Goal: Task Accomplishment & Management: Manage account settings

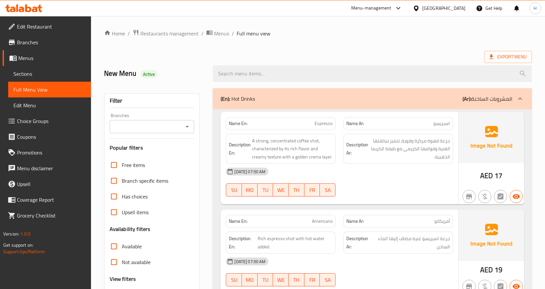
scroll to position [1540, 0]
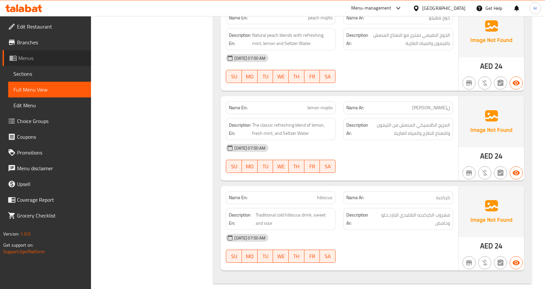
click at [28, 58] on span "Menus" at bounding box center [51, 58] width 67 height 8
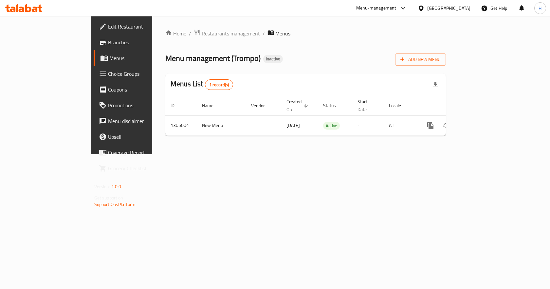
drag, startPoint x: 326, startPoint y: 70, endPoint x: 330, endPoint y: 69, distance: 4.4
click at [326, 70] on div "Home / Restaurants management / Menus Menu management ( Trompo ) Inactive Add N…" at bounding box center [305, 85] width 281 height 112
click at [441, 63] on span "Add New Menu" at bounding box center [421, 59] width 40 height 8
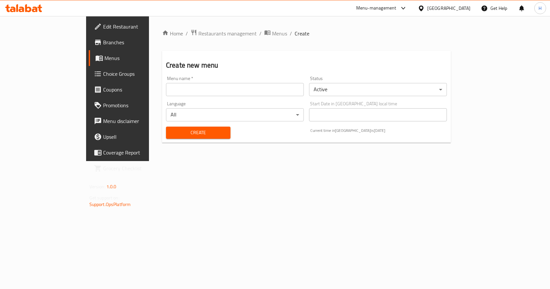
click at [237, 88] on input "text" at bounding box center [235, 89] width 138 height 13
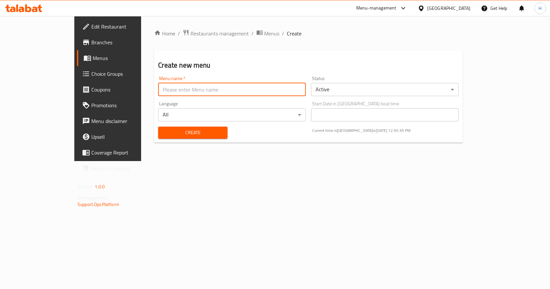
type input "New Menu"
click at [163, 135] on span "Create" at bounding box center [192, 132] width 59 height 8
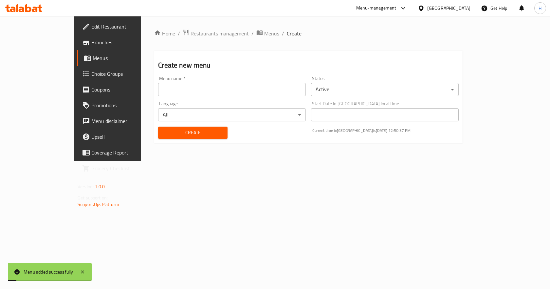
click at [264, 32] on span "Menus" at bounding box center [271, 33] width 15 height 8
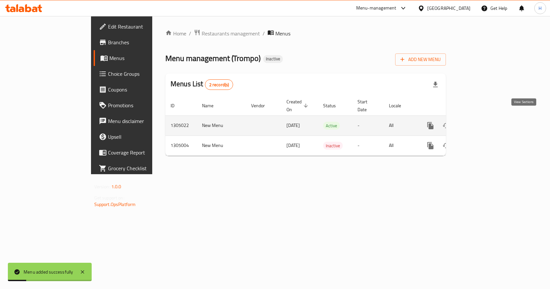
click at [482, 122] on icon "enhanced table" at bounding box center [478, 126] width 8 height 8
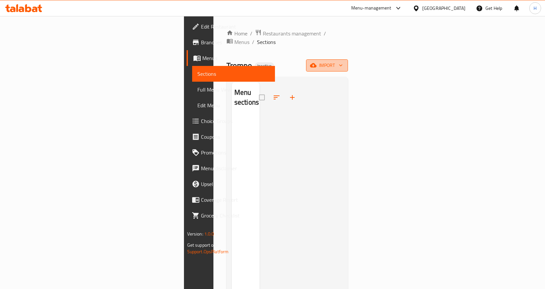
click at [317, 62] on icon "button" at bounding box center [313, 65] width 7 height 7
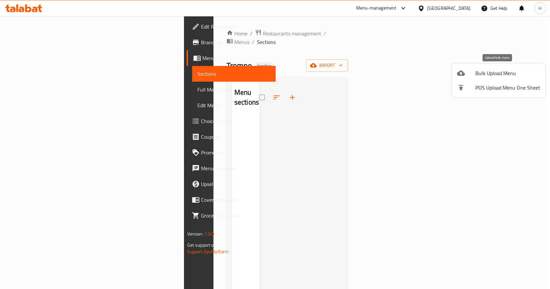
click at [479, 76] on span "Bulk Upload Menu" at bounding box center [508, 73] width 65 height 8
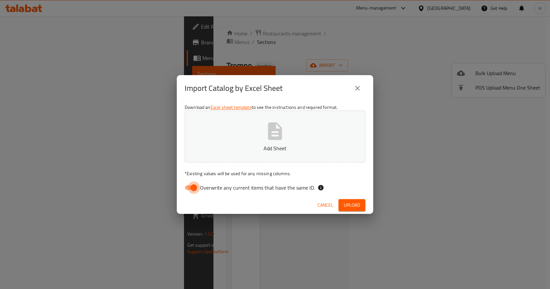
click at [189, 185] on input "Overwrite any current items that have the same ID." at bounding box center [193, 187] width 37 height 12
checkbox input "false"
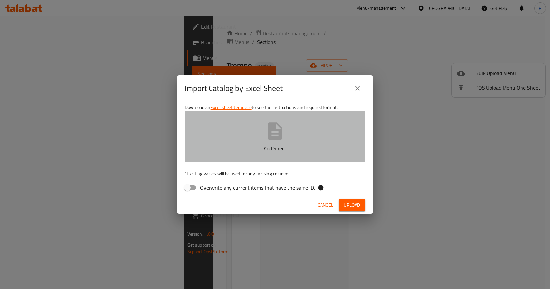
click at [313, 138] on button "Add Sheet" at bounding box center [275, 136] width 181 height 52
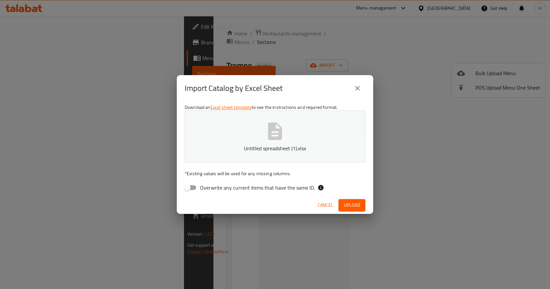
click at [353, 201] on span "Upload" at bounding box center [352, 205] width 16 height 8
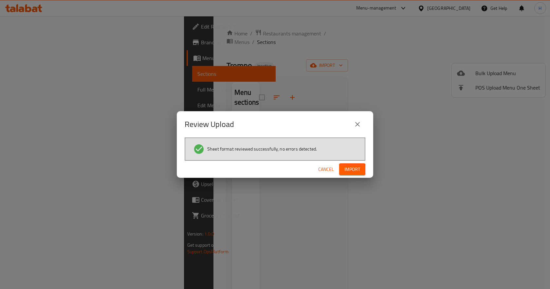
click at [349, 170] on span "Import" at bounding box center [353, 169] width 16 height 8
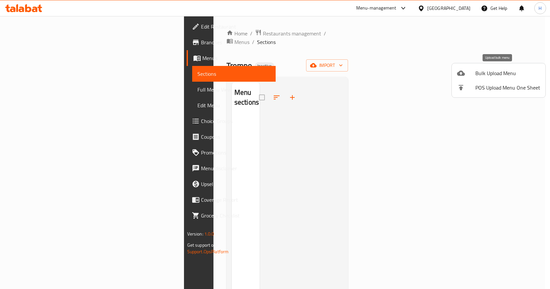
click at [500, 70] on span "Bulk Upload Menu" at bounding box center [508, 73] width 65 height 8
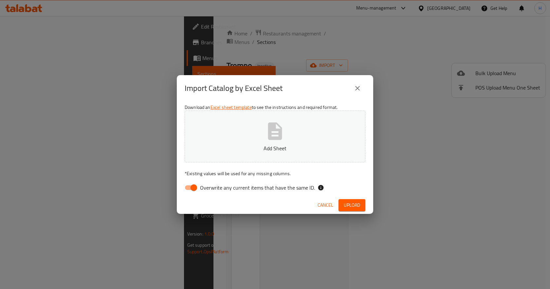
click at [189, 185] on input "Overwrite any current items that have the same ID." at bounding box center [193, 187] width 37 height 12
checkbox input "false"
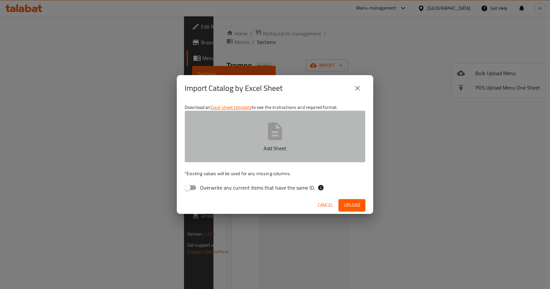
click at [259, 152] on p "Add Sheet" at bounding box center [275, 148] width 161 height 8
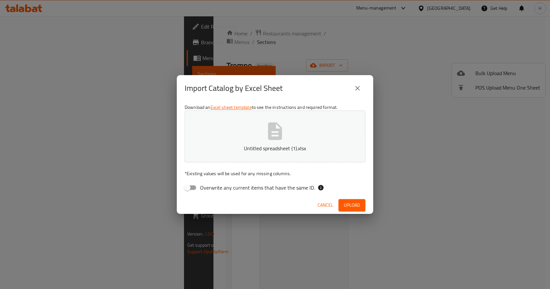
click at [356, 200] on button "Upload" at bounding box center [352, 205] width 27 height 12
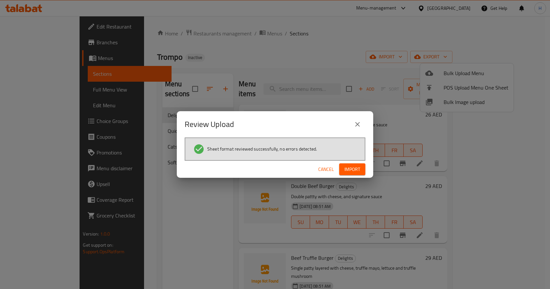
click at [328, 169] on span "Cancel" at bounding box center [326, 169] width 16 height 8
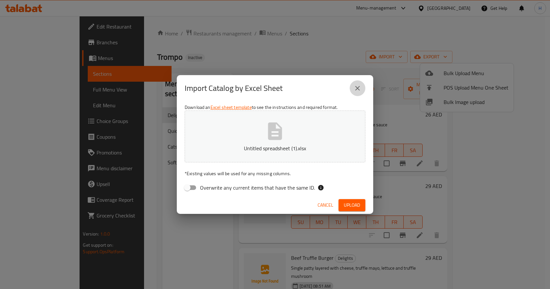
click at [361, 87] on icon "close" at bounding box center [358, 88] width 8 height 8
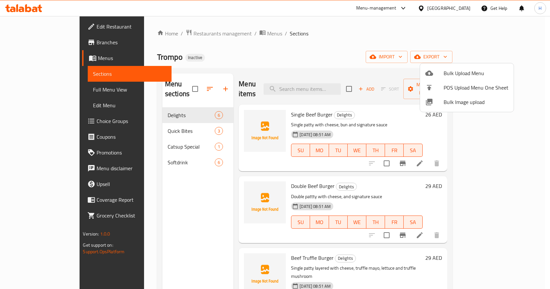
click at [370, 56] on div at bounding box center [275, 144] width 550 height 289
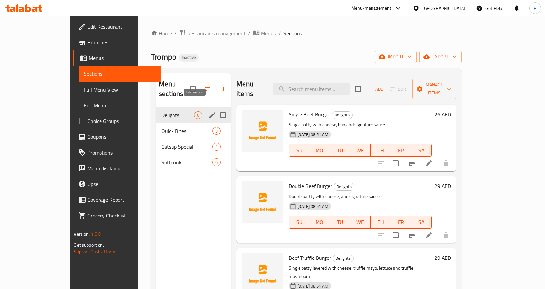
click at [209, 111] on icon "edit" at bounding box center [213, 115] width 8 height 8
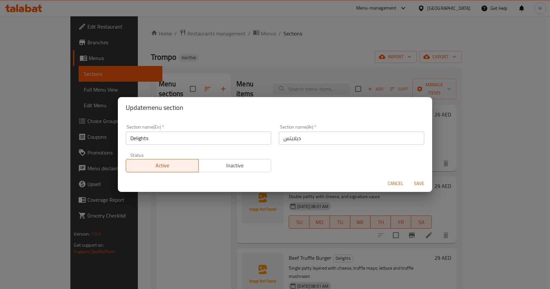
click at [271, 72] on div "Update menu section Section name(En)   * Delights Section name(En) * Section na…" at bounding box center [275, 144] width 550 height 289
click at [403, 180] on span "Cancel" at bounding box center [396, 183] width 16 height 8
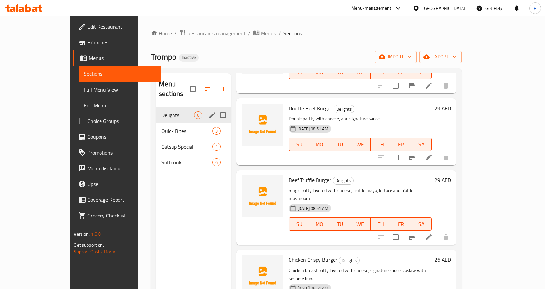
scroll to position [157, 0]
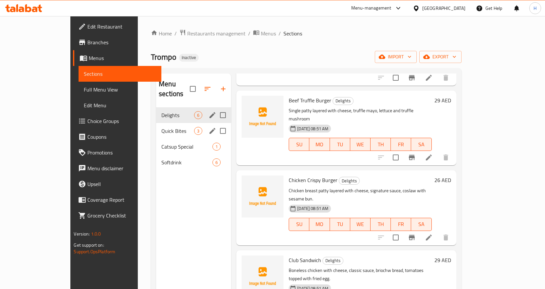
click at [156, 127] on div "Quick Bites 3" at bounding box center [193, 131] width 75 height 16
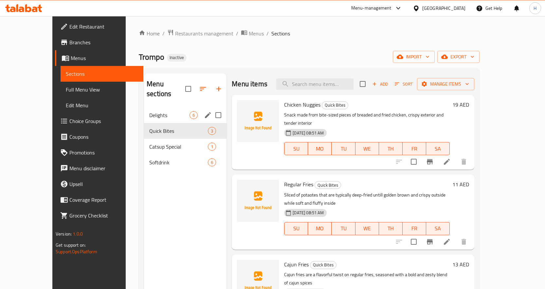
click at [66, 91] on span "Full Menu View" at bounding box center [102, 90] width 72 height 8
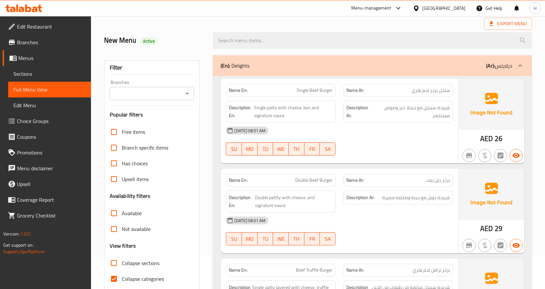
scroll to position [33, 0]
click at [429, 117] on span "شريحة سينجل مع جبنة، خبز وصوص سيجنتشر" at bounding box center [412, 112] width 77 height 16
click at [37, 70] on span "Sections" at bounding box center [49, 74] width 72 height 8
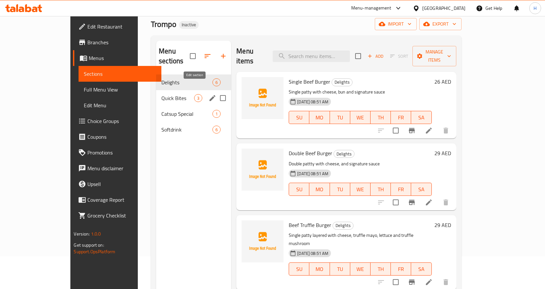
click at [209, 94] on icon "edit" at bounding box center [213, 98] width 8 height 8
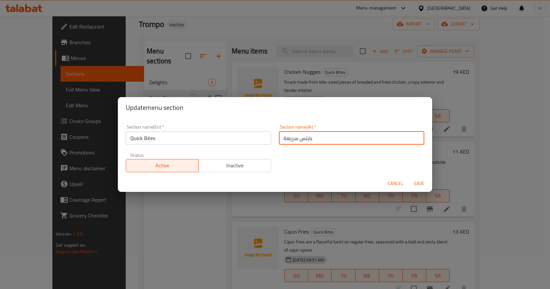
click at [342, 140] on input "بايتس سريعة" at bounding box center [351, 137] width 145 height 13
click at [399, 142] on input "بايتس سريعة" at bounding box center [351, 137] width 145 height 13
click at [414, 138] on input "بايتس" at bounding box center [351, 137] width 145 height 13
type input "كويك بايتس"
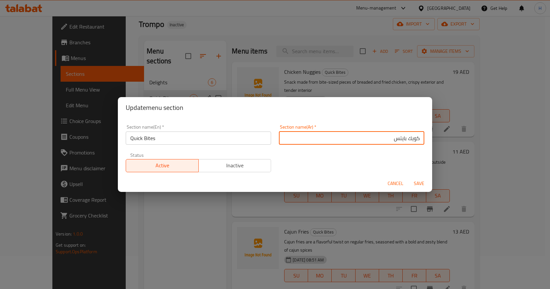
click at [421, 186] on span "Save" at bounding box center [419, 183] width 16 height 8
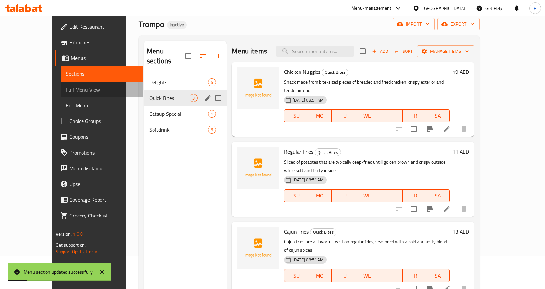
click at [66, 89] on span "Full Menu View" at bounding box center [102, 90] width 72 height 8
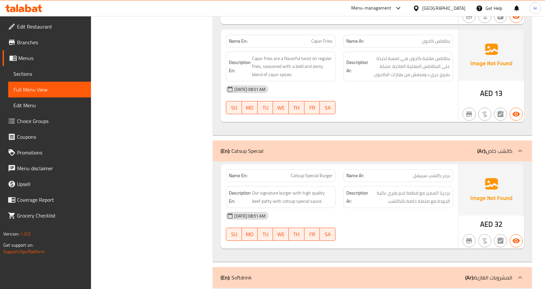
scroll to position [885, 0]
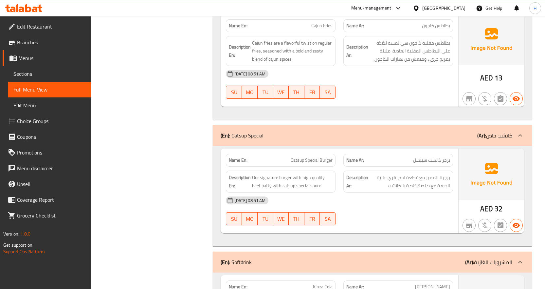
click at [391, 173] on span "برجرنا المميز مع قطعة لحم بقري عالية الجودة مع صلصة خاصة بالكاتشب" at bounding box center [410, 181] width 81 height 16
click at [433, 173] on span "برجرنا المميز مع قطعة لحم بقري عالية الجودة مع صلصة خاصة بالكاتشب" at bounding box center [410, 181] width 81 height 16
click at [382, 177] on span "برجرنا المميز مع قطعة لحم بقري عالية الجودة مع صلصة خاصة بالكاتشب" at bounding box center [410, 181] width 81 height 16
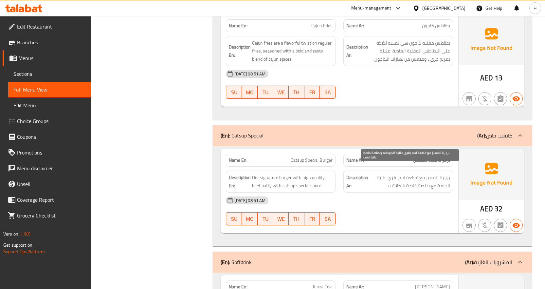
click at [414, 173] on span "برجرنا المميز مع قطعة لحم بقري عالية الجودة مع صلصة خاصة بالكاتشب" at bounding box center [410, 181] width 81 height 16
click at [399, 179] on span "برجرنا المميز مع قطعة لحم بقري عالية الجودة مع صلصة خاصة بالكاتشب" at bounding box center [410, 181] width 81 height 16
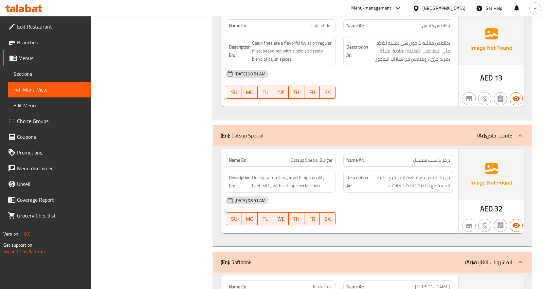
drag, startPoint x: 401, startPoint y: 177, endPoint x: 408, endPoint y: 175, distance: 6.5
click at [402, 177] on span "برجرنا المميز مع قطعة لحم بقري عالية الجودة مع صلصة خاصة بالكاتشب" at bounding box center [410, 181] width 81 height 16
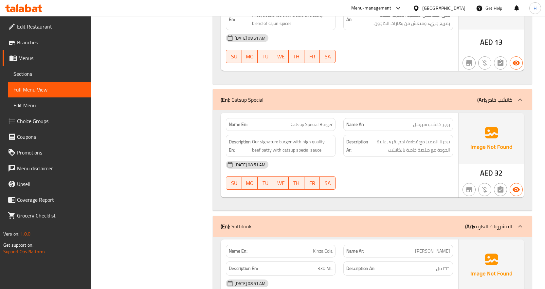
scroll to position [950, 0]
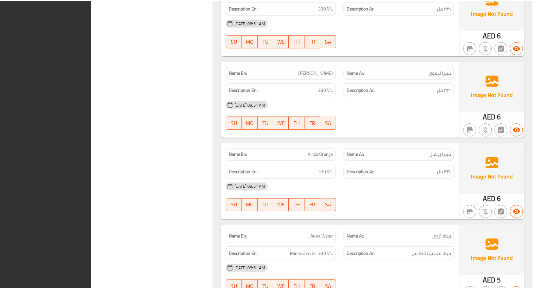
scroll to position [1376, 0]
